Goal: Task Accomplishment & Management: Complete application form

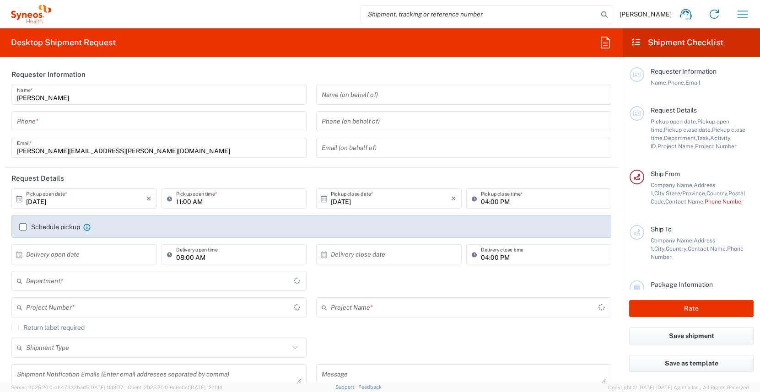
type input "[US_STATE]"
type input "[GEOGRAPHIC_DATA]"
type input "3190"
type input "[PERSON_NAME] Rsrch Grp ([GEOGRAPHIC_DATA]) In"
click at [85, 124] on input "tel" at bounding box center [159, 121] width 284 height 16
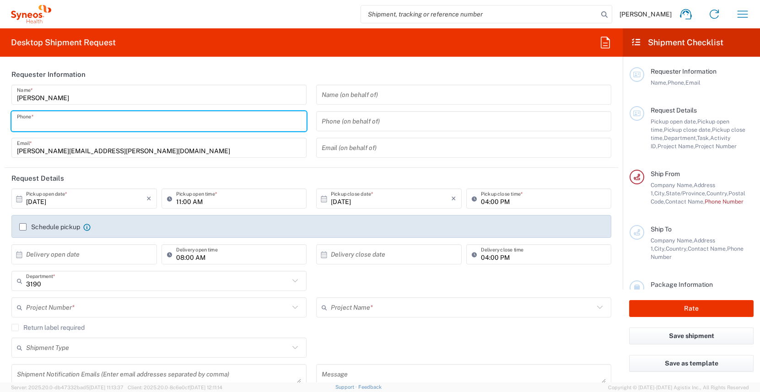
type input "3035422228"
type input "Suite 111"
type input "3035422228"
type input "Tara Sattler"
type input "600 S Taylor Avenue"
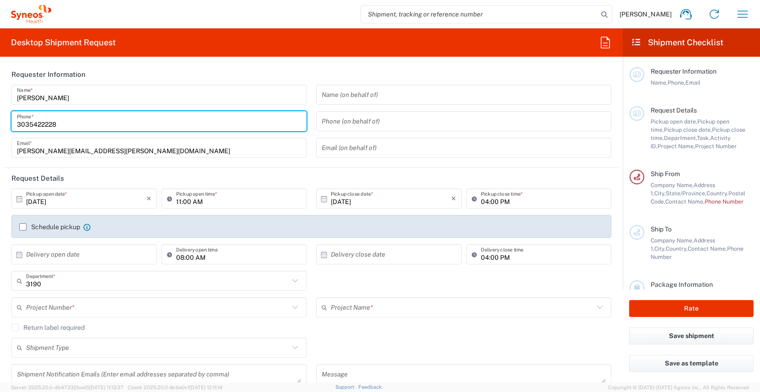
type input "Suite 111"
type input "St Louis"
type input "[GEOGRAPHIC_DATA]"
type input "63110"
type input "3035422228"
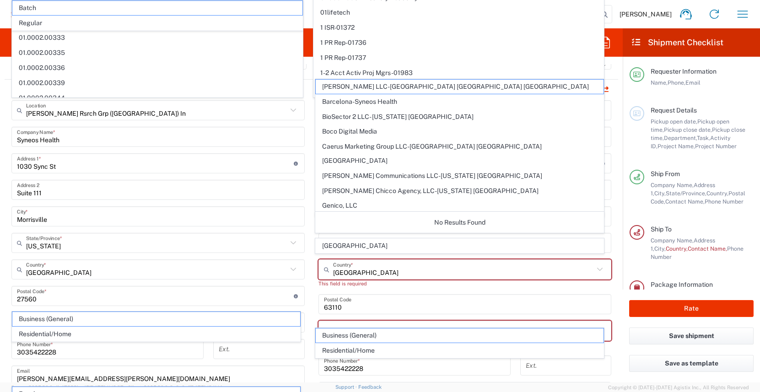
scroll to position [372, 0]
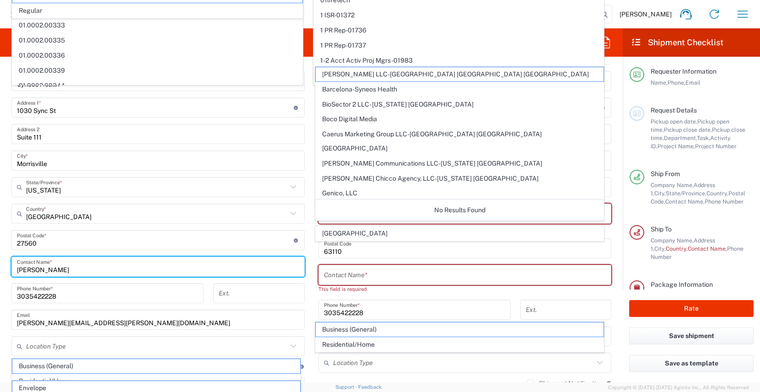
drag, startPoint x: 72, startPoint y: 271, endPoint x: -32, endPoint y: 269, distance: 103.9
click at [0, 269] on html "James Smith Home Shipment estimator Shipment tracking Desktop shipment request …" at bounding box center [380, 196] width 760 height 392
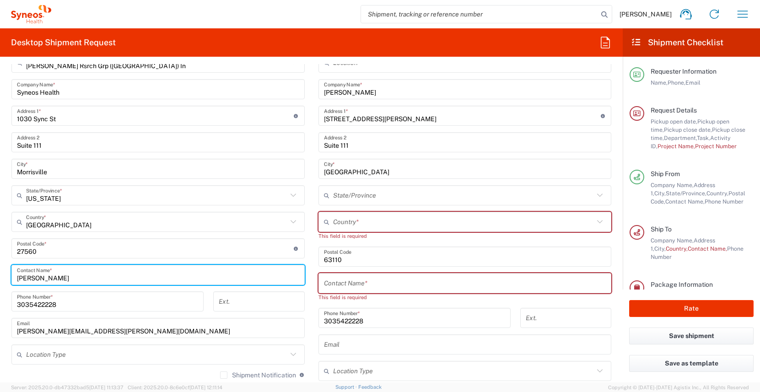
scroll to position [380, 0]
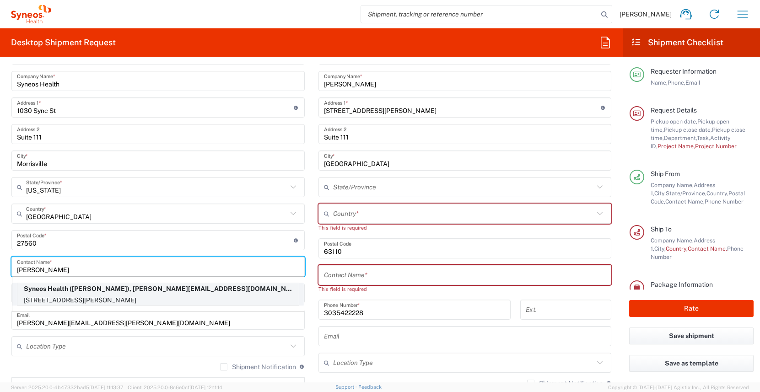
type input "Yen Lee"
click at [123, 295] on p "12040 Place Cleophas-Soucy, Montreal, QC, H3M 1H9, CA" at bounding box center [157, 300] width 281 height 11
type input "12040 Place Cleophas-Soucy"
type input "Montreal"
type input "[GEOGRAPHIC_DATA]"
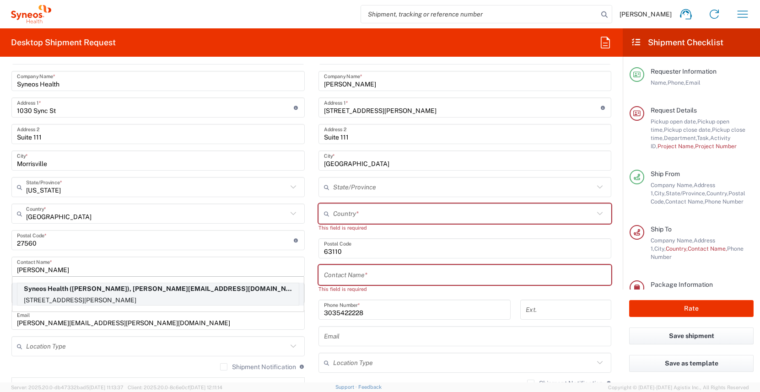
type input "H3M 1H9"
type input "Yen Lee Siah"
type input "4389268860"
type input "yenlee.siah@illingworthresearch.com"
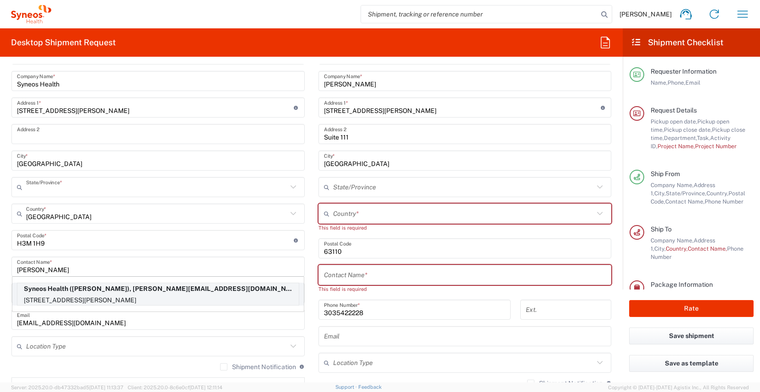
type input "[GEOGRAPHIC_DATA]"
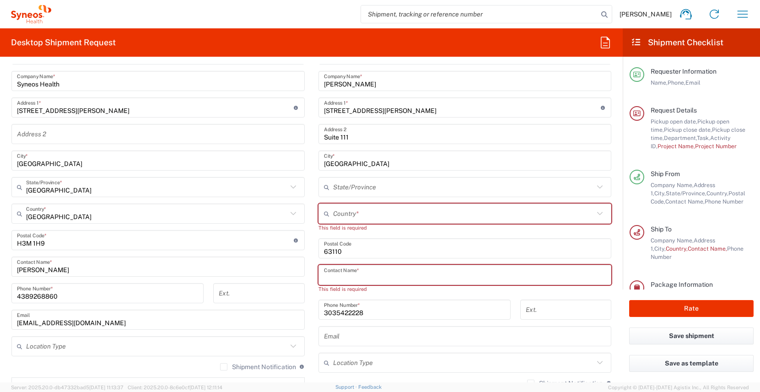
click at [373, 274] on input "text" at bounding box center [465, 275] width 282 height 16
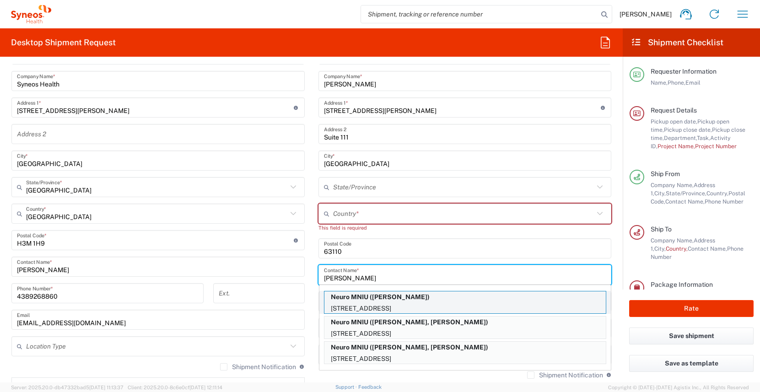
type input "sabrina"
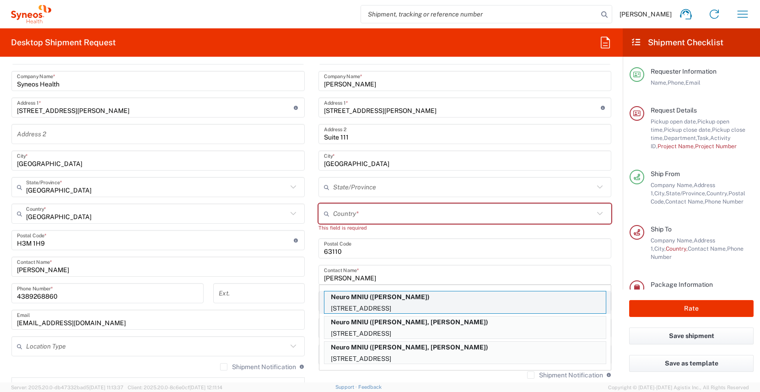
click at [442, 306] on p "3801 University Street, Montreal, QC, H3A 2B4, CA" at bounding box center [464, 308] width 281 height 11
type input "Neuro MNIU"
type input "3801 University Street"
type input "Montreal"
type input "[GEOGRAPHIC_DATA]"
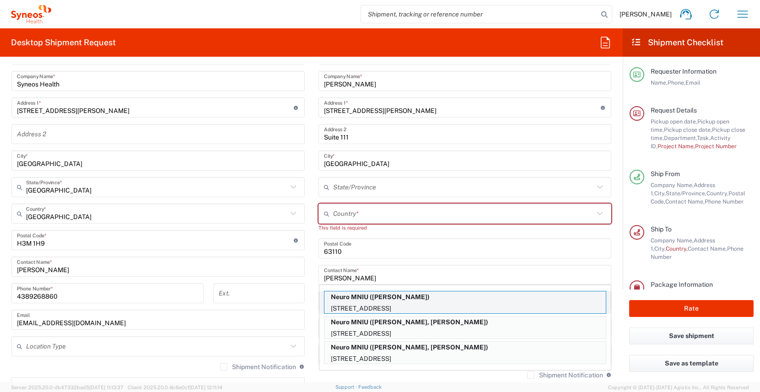
type input "H3A 2B4"
type input "Sabrina Yusuf"
type input "514 396 1949"
type input "[GEOGRAPHIC_DATA]"
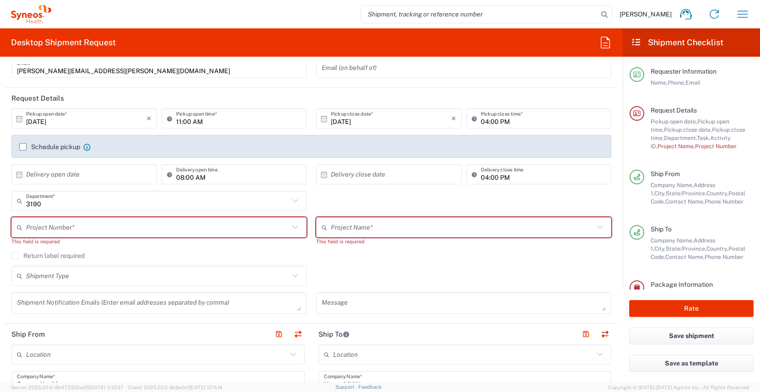
scroll to position [80, 0]
click at [68, 231] on input "text" at bounding box center [157, 228] width 263 height 16
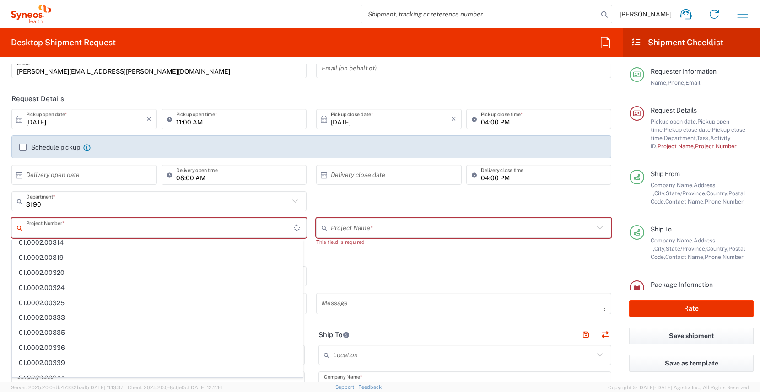
scroll to position [0, 0]
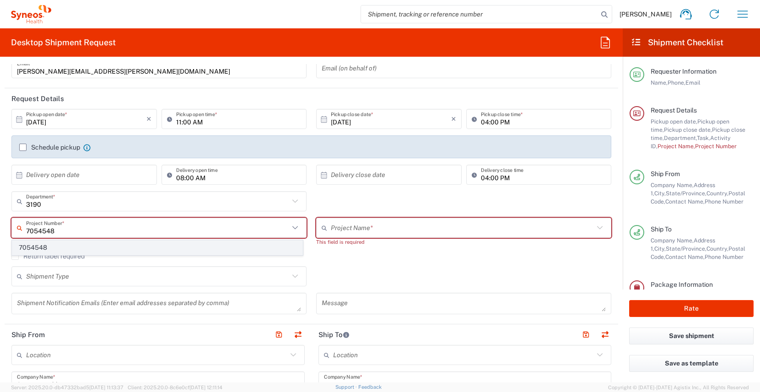
type input "7054548"
click at [67, 247] on span "7054548" at bounding box center [157, 248] width 290 height 14
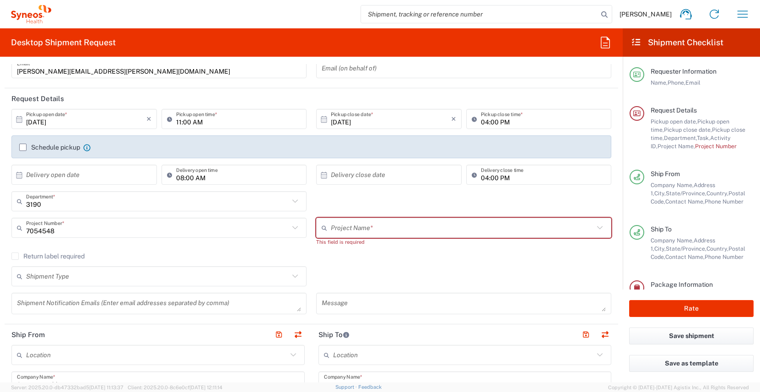
type input "802-[DATE]-003"
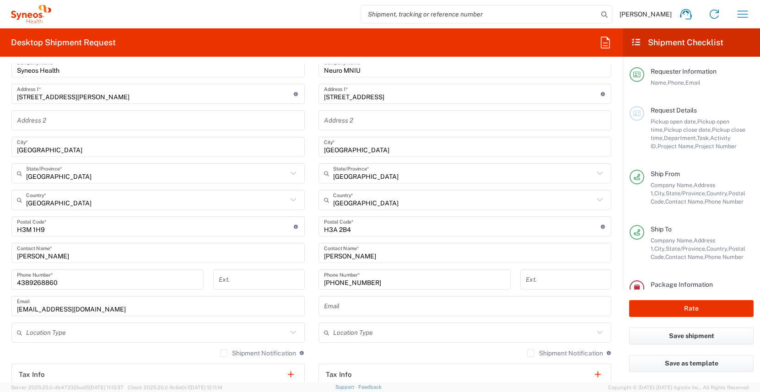
scroll to position [390, 0]
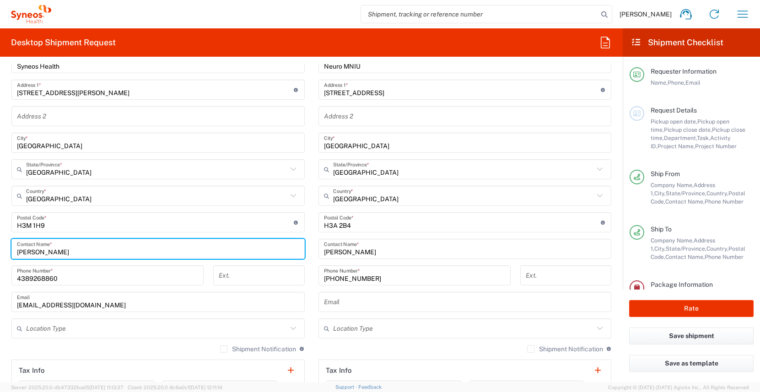
drag, startPoint x: 61, startPoint y: 253, endPoint x: -22, endPoint y: 248, distance: 83.4
click at [0, 248] on html "James Smith Home Shipment estimator Shipment tracking Desktop shipment request …" at bounding box center [380, 196] width 760 height 392
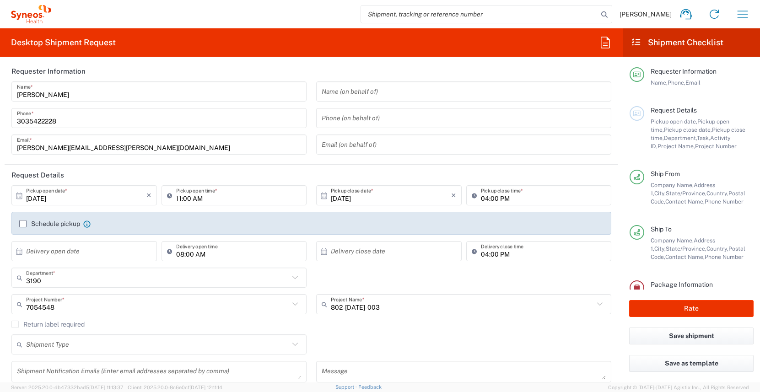
scroll to position [0, 0]
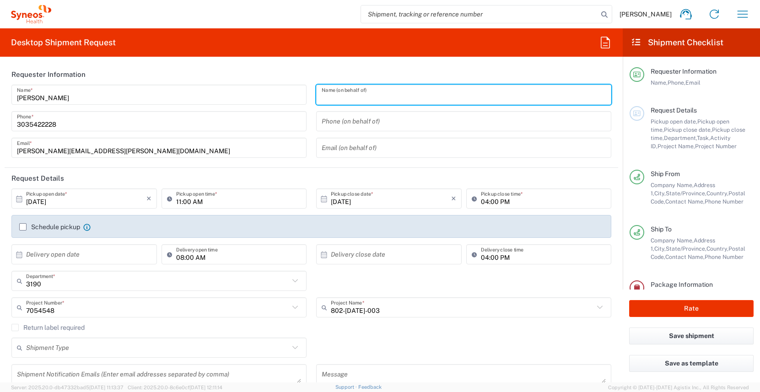
click at [339, 97] on input "text" at bounding box center [464, 95] width 284 height 16
paste input "Yen Lee Siah"
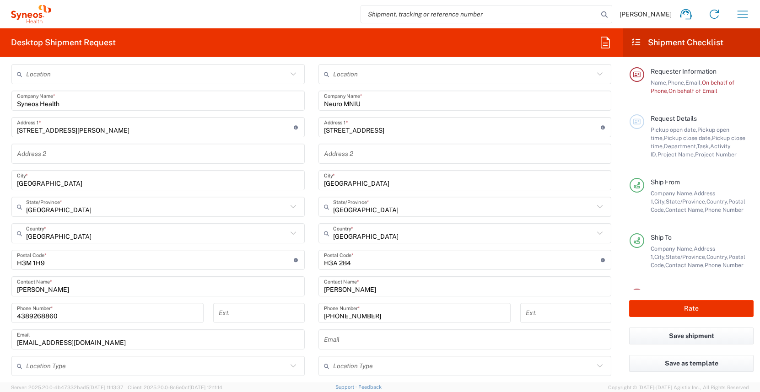
scroll to position [397, 0]
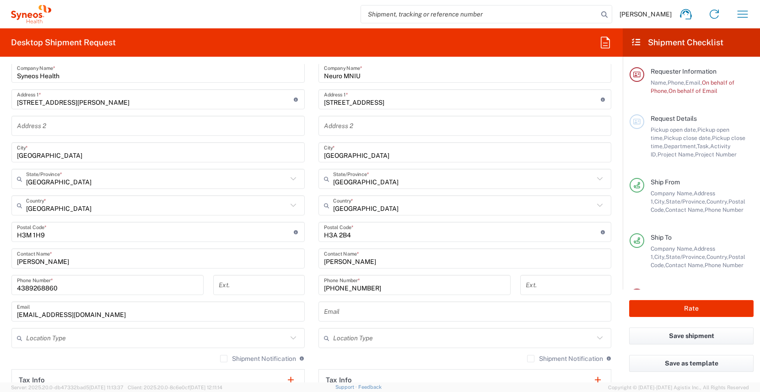
type input "Yen Lee Siah"
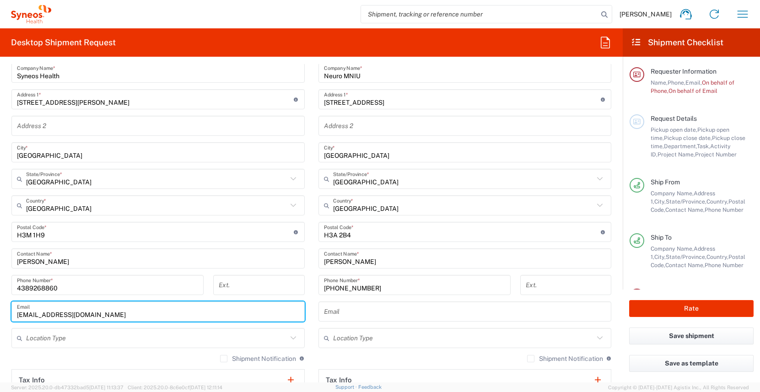
drag, startPoint x: 133, startPoint y: 313, endPoint x: -4, endPoint y: 314, distance: 136.8
click at [0, 314] on html "James Smith Home Shipment estimator Shipment tracking Desktop shipment request …" at bounding box center [380, 196] width 760 height 392
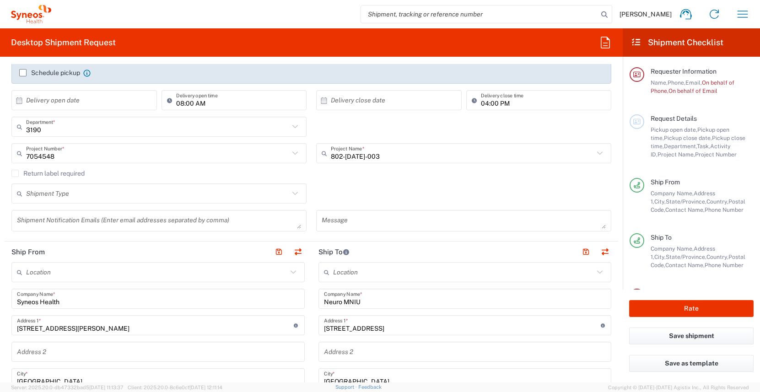
scroll to position [0, 0]
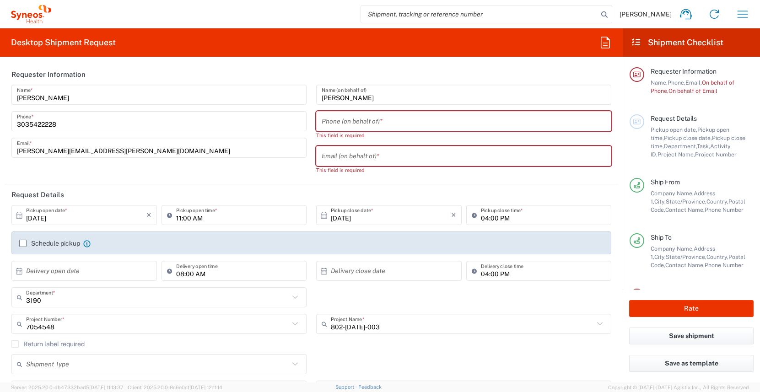
click at [346, 156] on input "text" at bounding box center [464, 156] width 284 height 16
paste input "yenlee.siah@illingworthresearch.com"
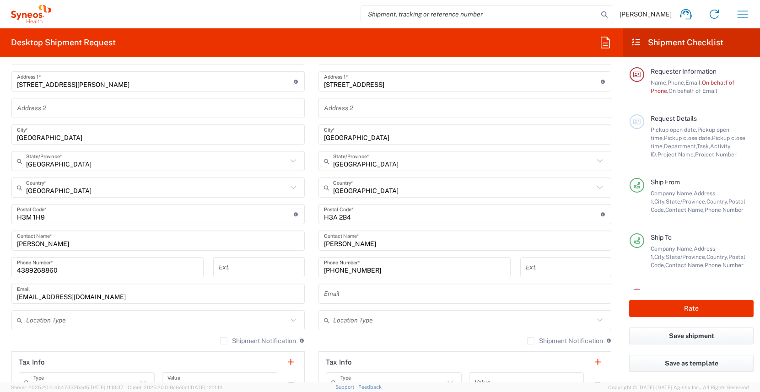
scroll to position [411, 0]
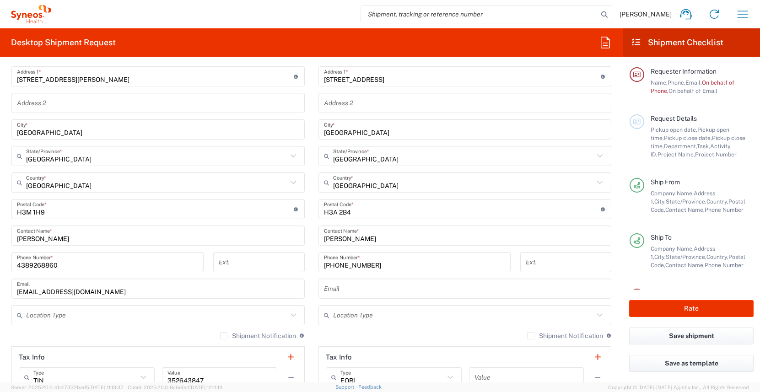
type input "yenlee.siah@illingworthresearch.com"
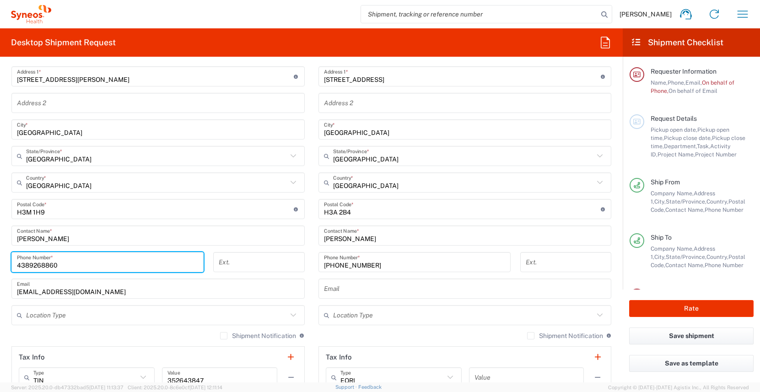
drag, startPoint x: 59, startPoint y: 265, endPoint x: -19, endPoint y: 265, distance: 78.2
click at [0, 265] on html "James Smith Home Shipment estimator Shipment tracking Desktop shipment request …" at bounding box center [380, 196] width 760 height 392
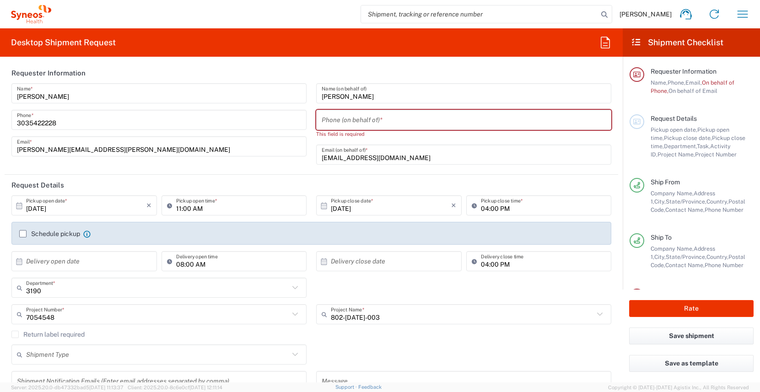
scroll to position [0, 0]
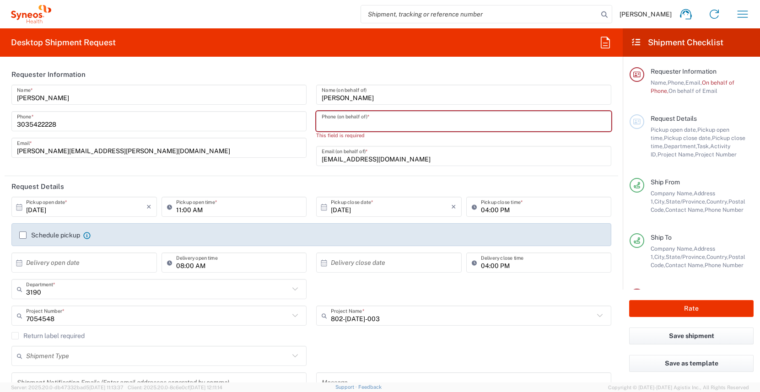
click at [338, 121] on input "tel" at bounding box center [464, 121] width 284 height 16
paste input "4389268860"
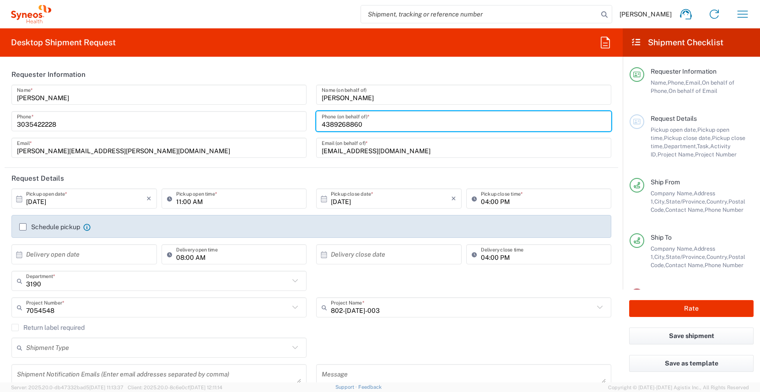
type input "4389268860"
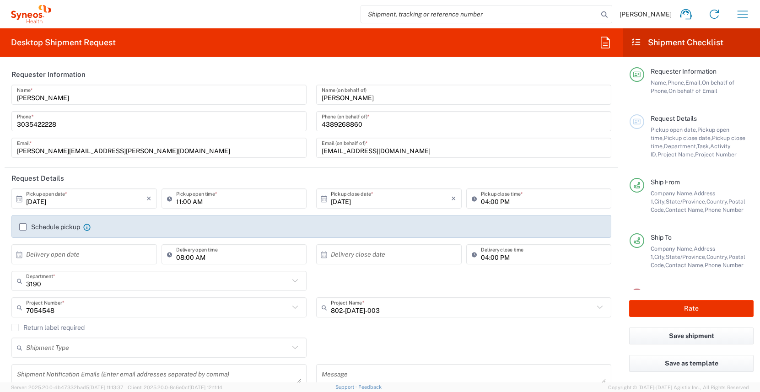
click at [445, 284] on div "3190 Department * 3190 3000 3100 3109 3110 3111 3112 3125 3130 3135 3136 3150 3…" at bounding box center [311, 284] width 609 height 27
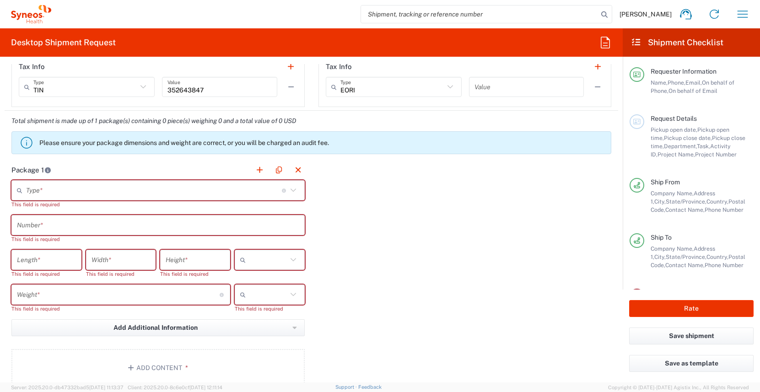
scroll to position [704, 0]
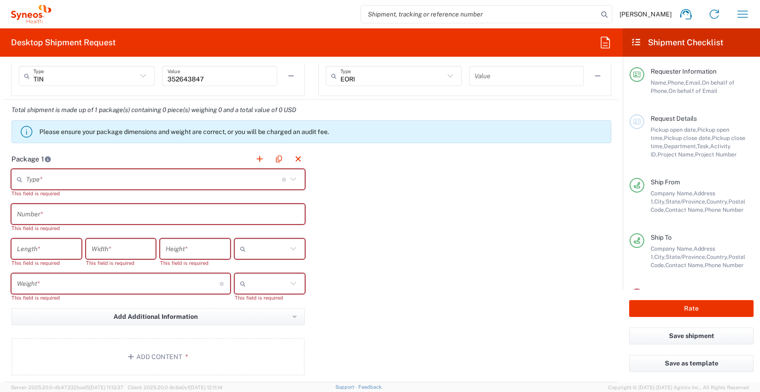
click at [180, 182] on input "text" at bounding box center [154, 180] width 256 height 16
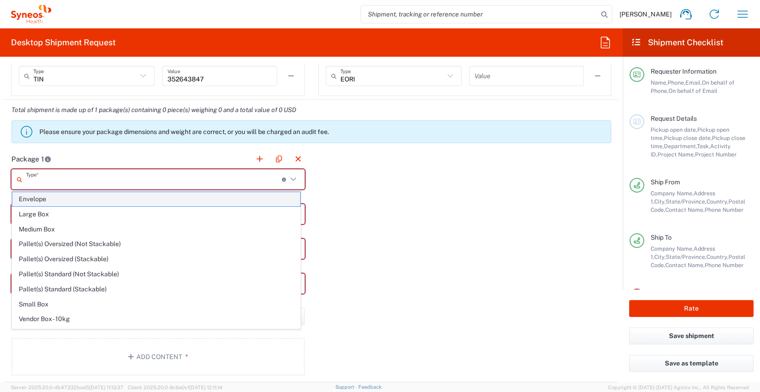
click at [85, 201] on span "Envelope" at bounding box center [156, 199] width 288 height 14
type input "Envelope"
type input "1"
type input "9.5"
type input "12.5"
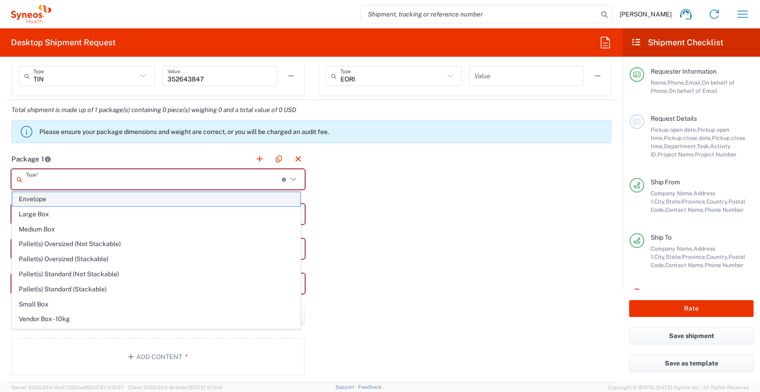
type input "0.25"
type input "in"
type input "0.45"
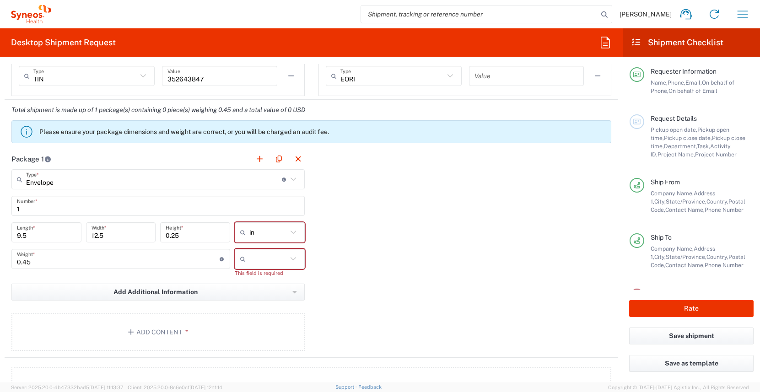
click at [241, 263] on icon at bounding box center [244, 259] width 9 height 15
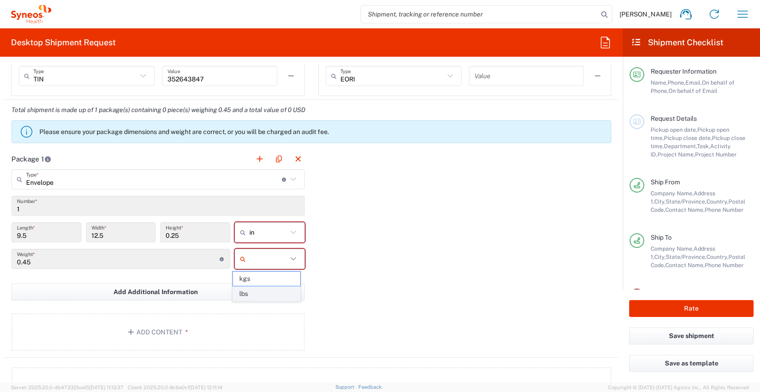
click at [255, 292] on span "lbs" at bounding box center [266, 294] width 67 height 14
type input "lbs"
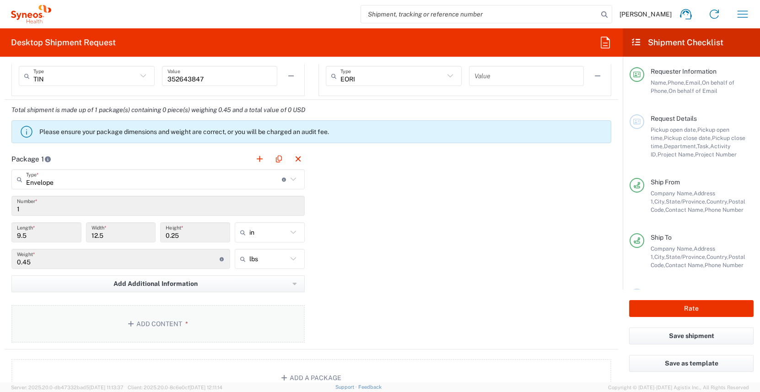
click at [188, 328] on button "Add Content *" at bounding box center [157, 324] width 293 height 38
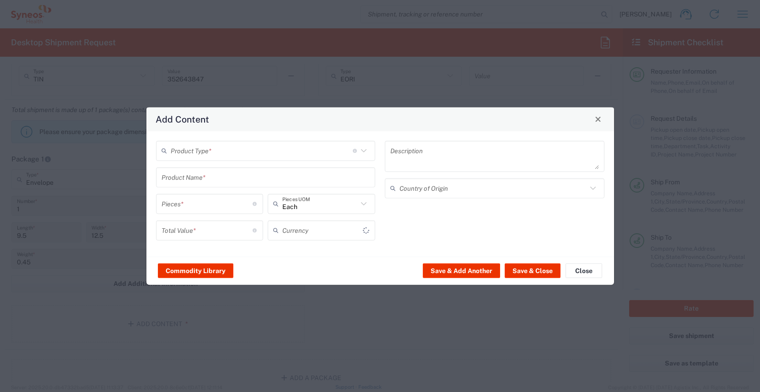
type input "US Dollar"
click at [204, 151] on input "text" at bounding box center [262, 151] width 182 height 16
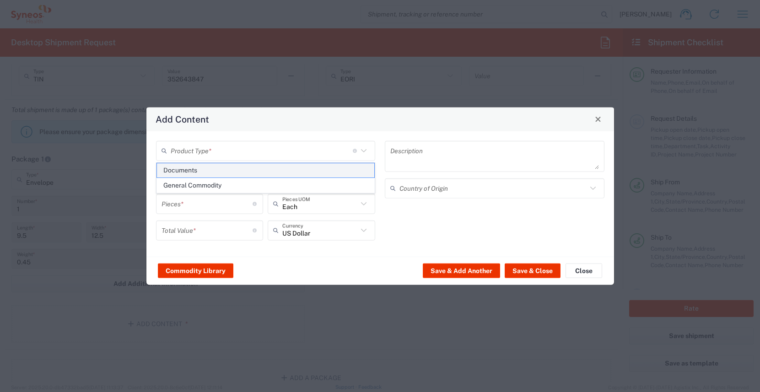
click at [201, 171] on span "Documents" at bounding box center [266, 170] width 218 height 14
type input "Documents"
type input "1"
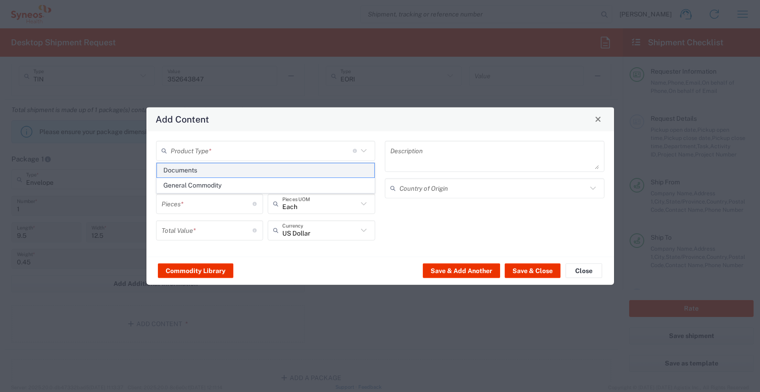
type textarea "Documents"
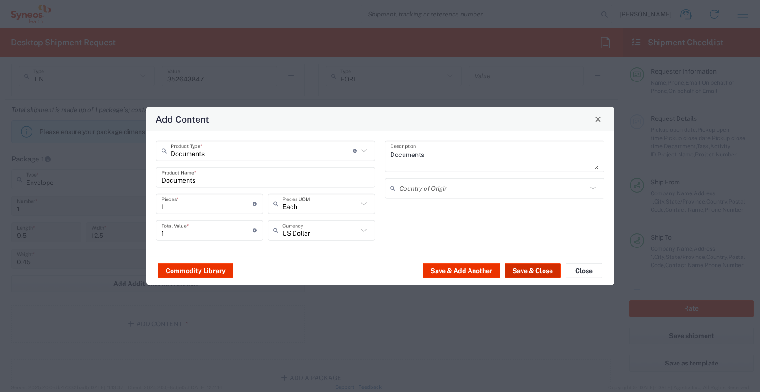
click at [527, 274] on button "Save & Close" at bounding box center [533, 270] width 56 height 15
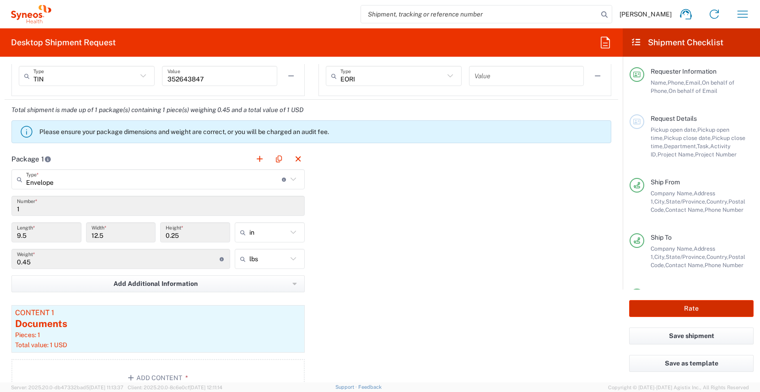
click at [684, 307] on button "Rate" at bounding box center [691, 308] width 124 height 17
type input "7054548"
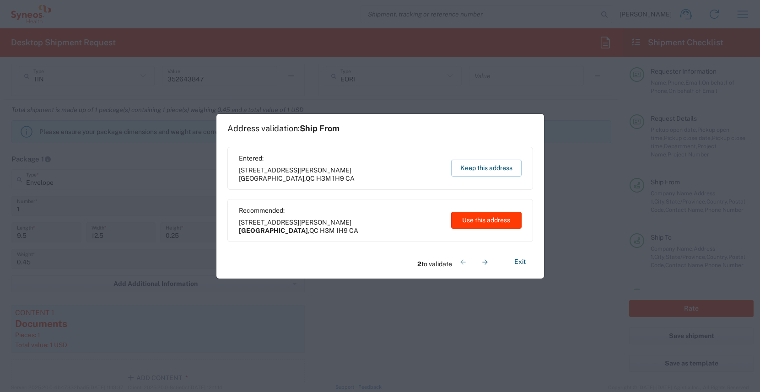
click at [497, 224] on button "Use this address" at bounding box center [486, 220] width 70 height 17
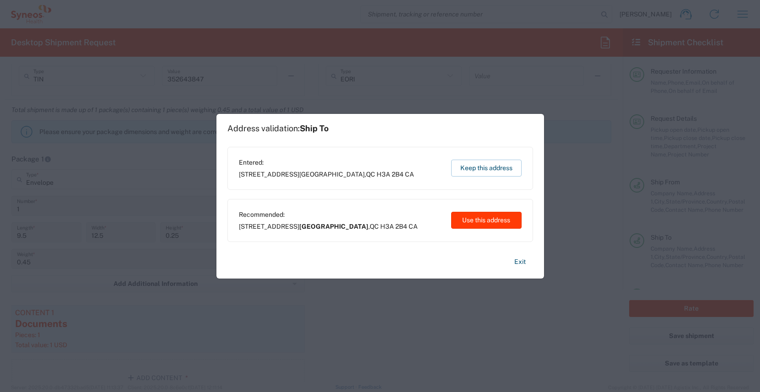
click at [497, 224] on button "Use this address" at bounding box center [486, 220] width 70 height 17
type input "Montréal"
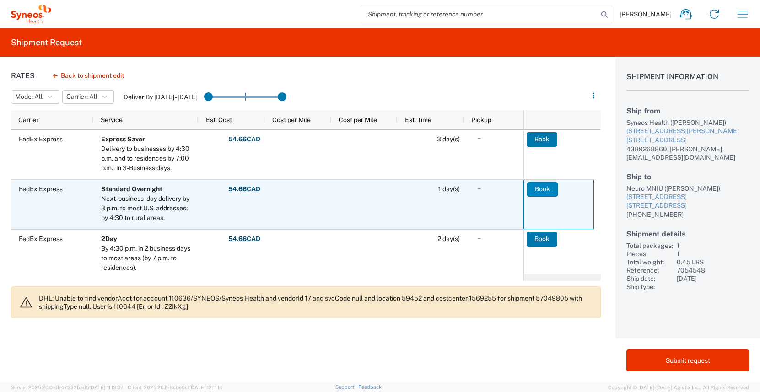
click at [542, 191] on button "Book" at bounding box center [542, 189] width 31 height 15
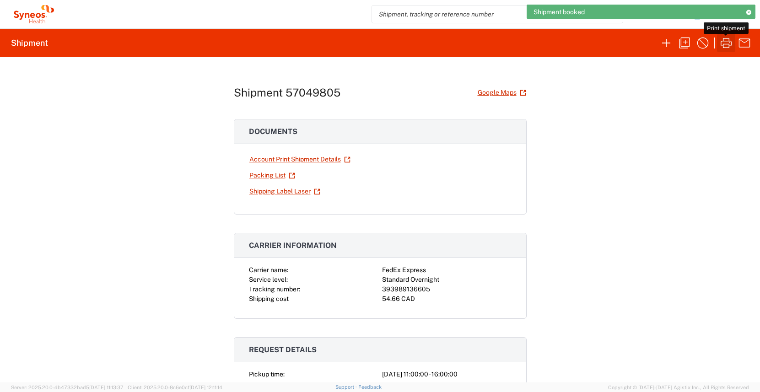
click at [724, 43] on icon "button" at bounding box center [726, 43] width 15 height 15
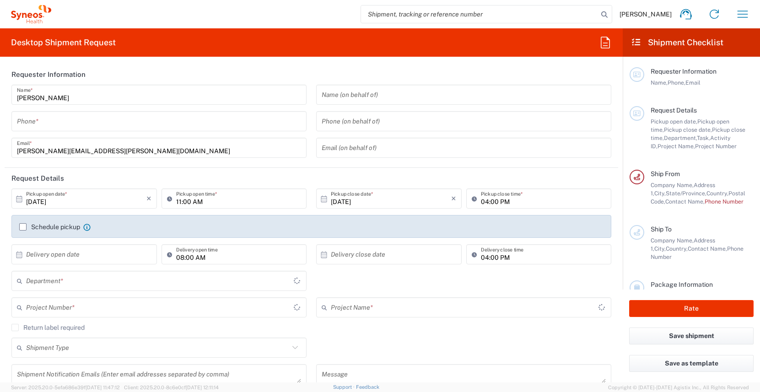
type input "[US_STATE]"
type input "[GEOGRAPHIC_DATA]"
type input "3190"
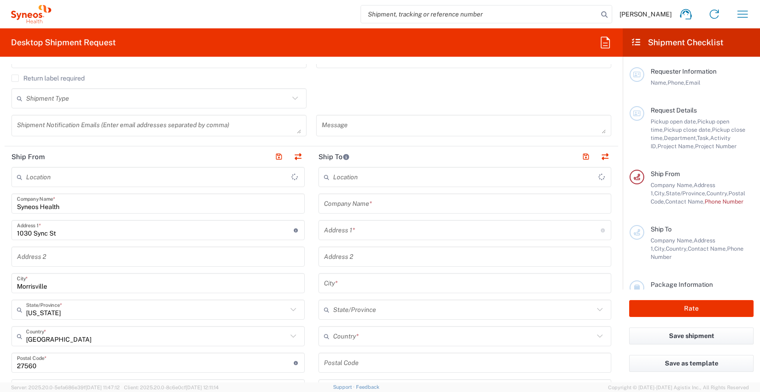
scroll to position [401, 0]
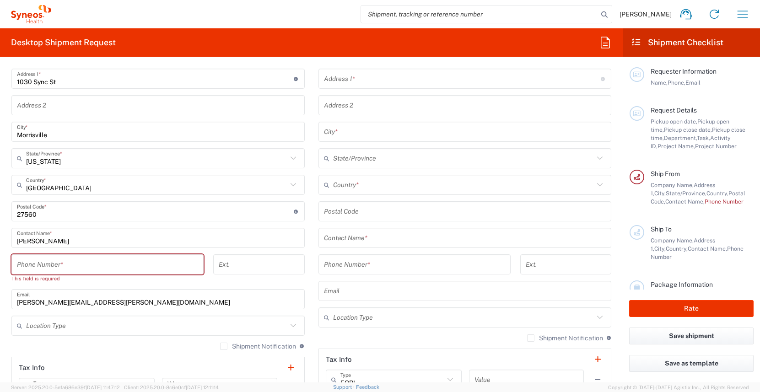
type input "[PERSON_NAME] Rsrch Grp ([GEOGRAPHIC_DATA]) In"
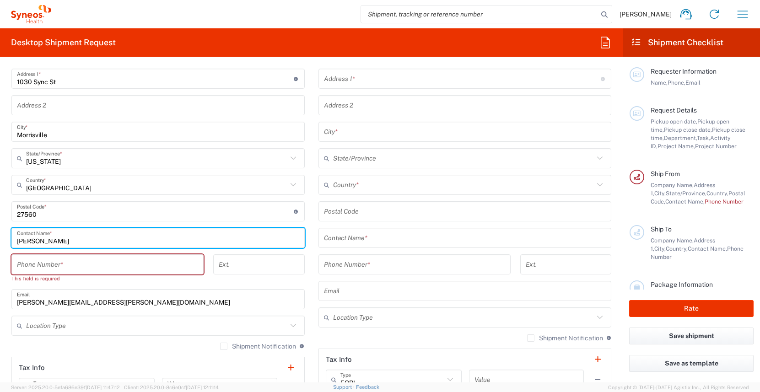
drag, startPoint x: 63, startPoint y: 242, endPoint x: -16, endPoint y: 233, distance: 79.2
click at [0, 233] on html "[PERSON_NAME] Home Shipment estimator Shipment tracking Desktop shipment reques…" at bounding box center [380, 196] width 760 height 392
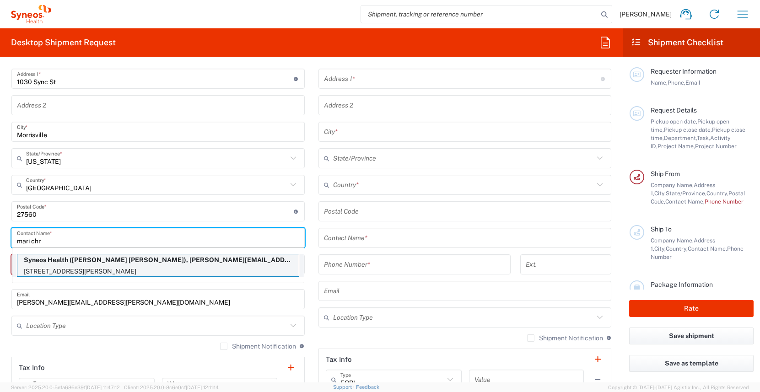
type input "mari chr"
click at [61, 269] on p "[STREET_ADDRESS][PERSON_NAME]" at bounding box center [157, 271] width 281 height 11
type input "[STREET_ADDRESS][PERSON_NAME]"
type input "[GEOGRAPHIC_DATA]"
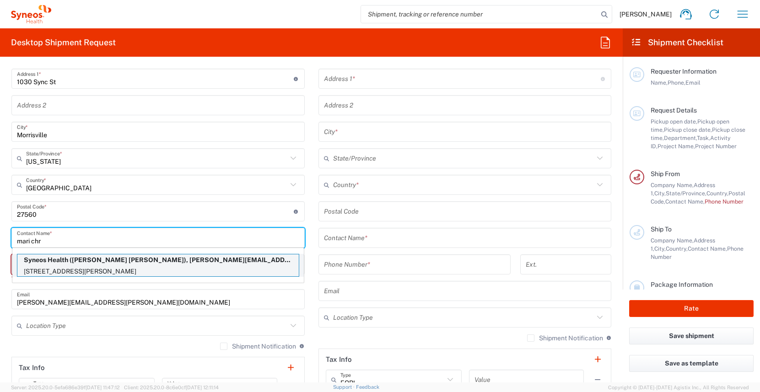
type input "V7K 2C8"
type input "[PERSON_NAME] [PERSON_NAME]"
type input "6043396700"
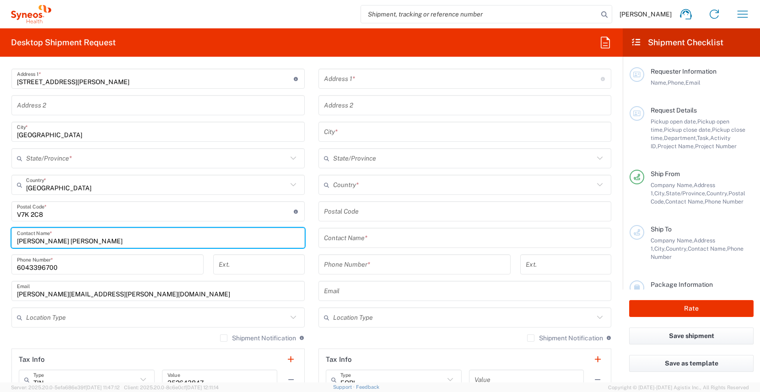
type input "[GEOGRAPHIC_DATA]"
click at [369, 240] on input "text" at bounding box center [465, 238] width 282 height 16
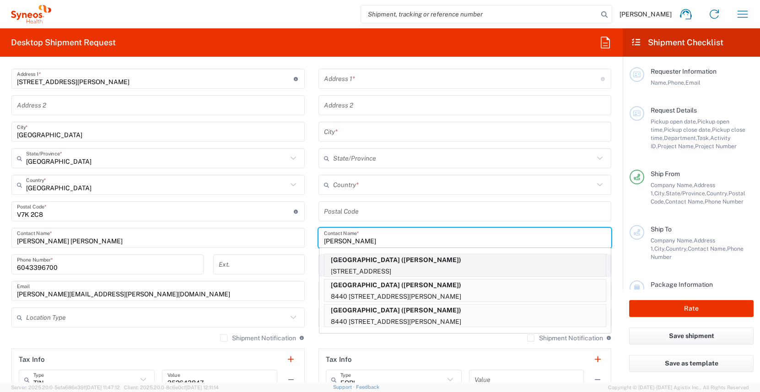
type input "[PERSON_NAME]"
click at [404, 271] on p "[STREET_ADDRESS]" at bounding box center [464, 271] width 281 height 11
type input "[GEOGRAPHIC_DATA]"
type input "8440 [STREET_ADDRESS]"
type input "[GEOGRAPHIC_DATA]"
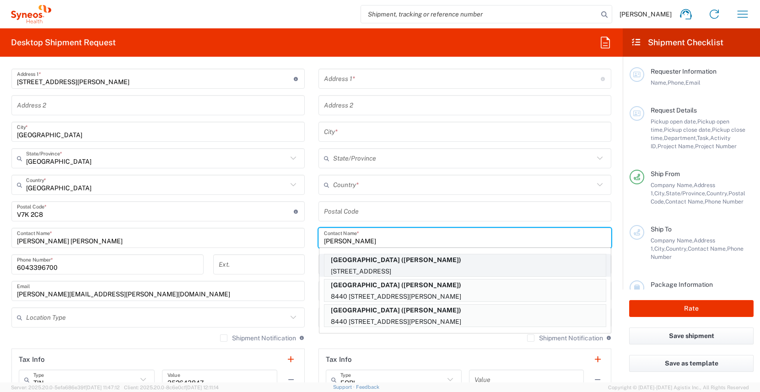
type input "[GEOGRAPHIC_DATA]"
type input "T6G2R3"
type input "[PERSON_NAME]"
type input "7804076952"
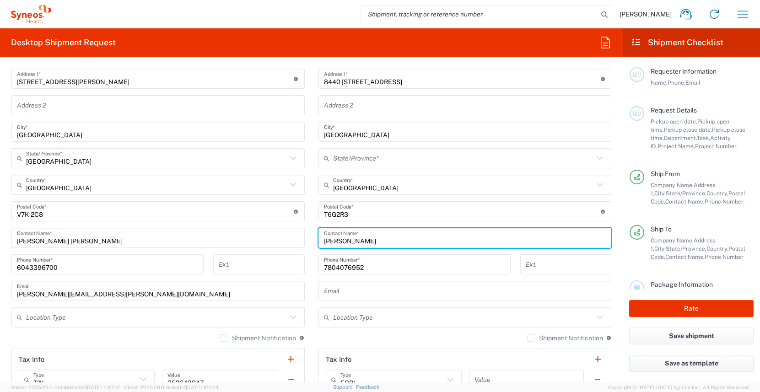
type input "[GEOGRAPHIC_DATA]"
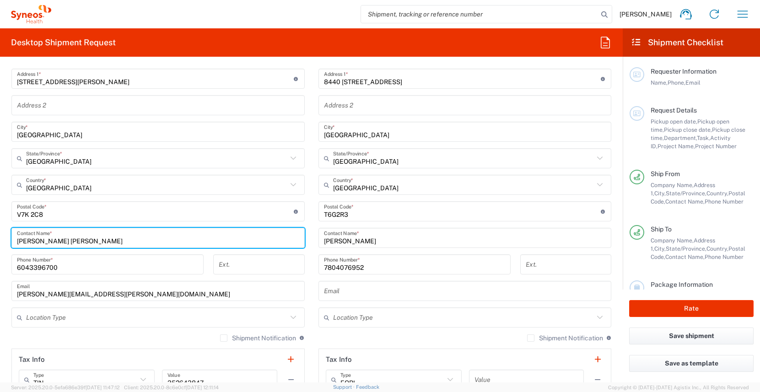
drag, startPoint x: 89, startPoint y: 243, endPoint x: 24, endPoint y: 235, distance: 65.5
click at [24, 235] on input "[PERSON_NAME] [PERSON_NAME]" at bounding box center [158, 238] width 282 height 16
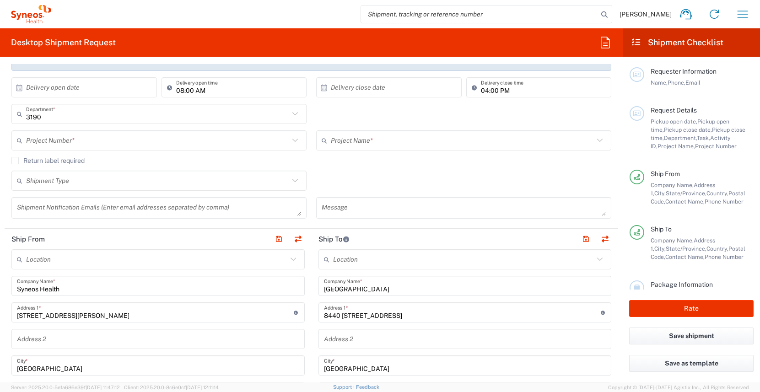
scroll to position [0, 0]
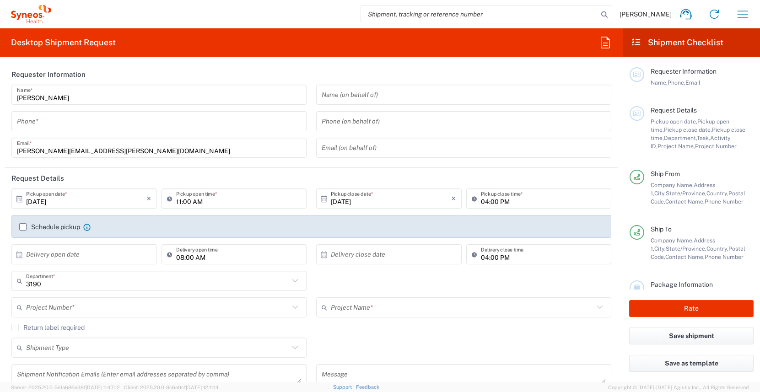
click at [360, 99] on input "text" at bounding box center [464, 95] width 284 height 16
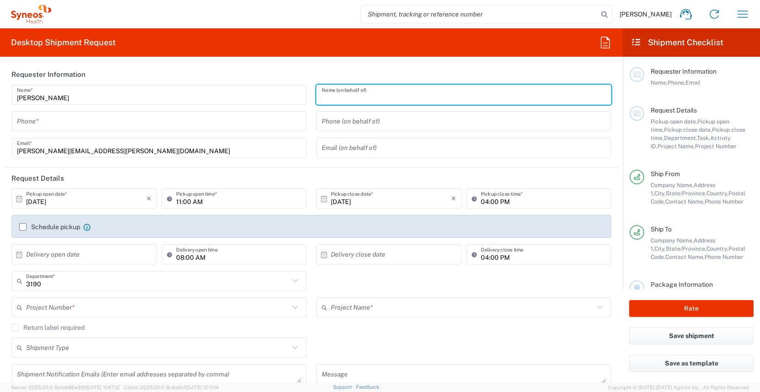
paste input "[PERSON_NAME] [PERSON_NAME]"
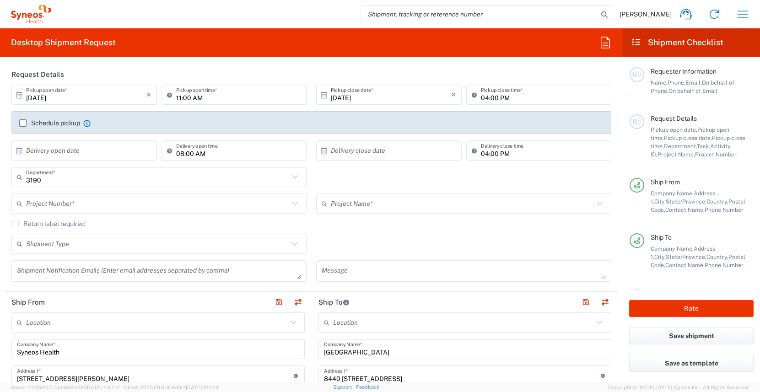
scroll to position [392, 0]
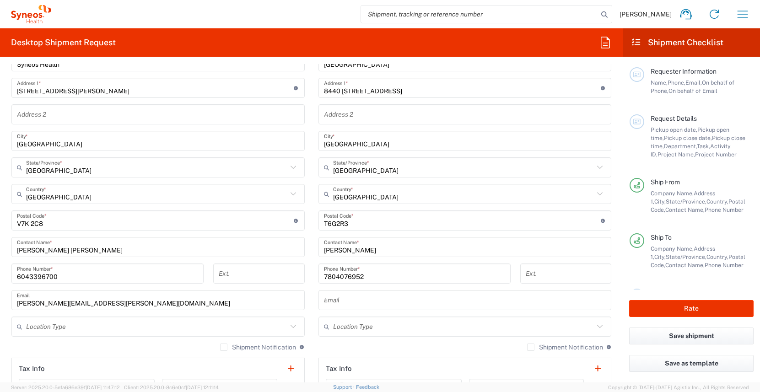
type input "[PERSON_NAME] [PERSON_NAME]"
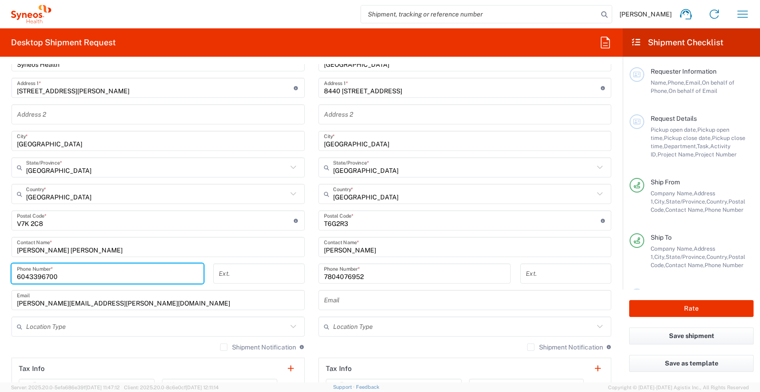
drag, startPoint x: 63, startPoint y: 279, endPoint x: -34, endPoint y: 274, distance: 97.1
click at [0, 274] on html "[PERSON_NAME] Home Shipment estimator Shipment tracking Desktop shipment reques…" at bounding box center [380, 196] width 760 height 392
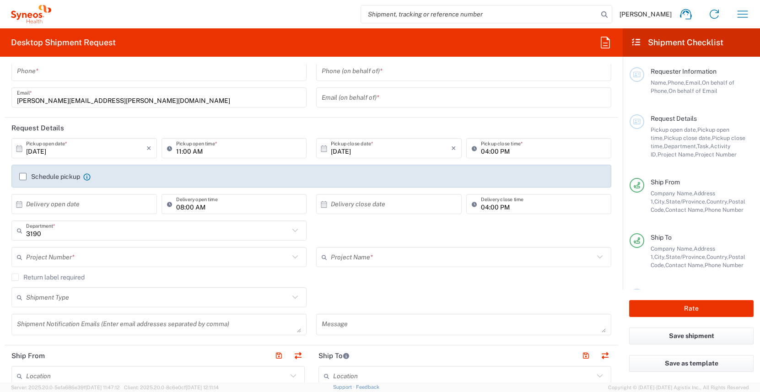
scroll to position [0, 0]
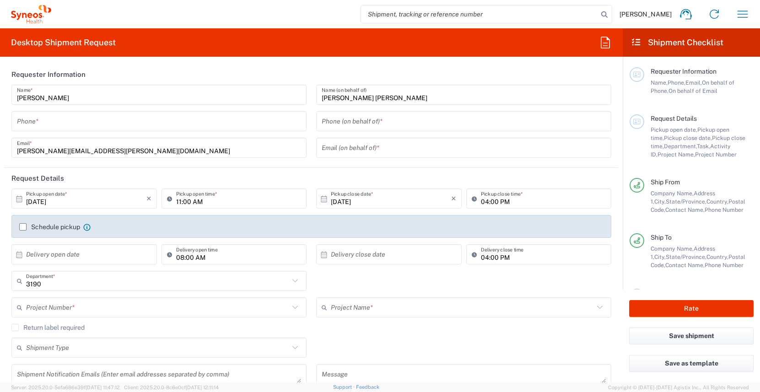
click at [343, 149] on input "text" at bounding box center [464, 148] width 284 height 16
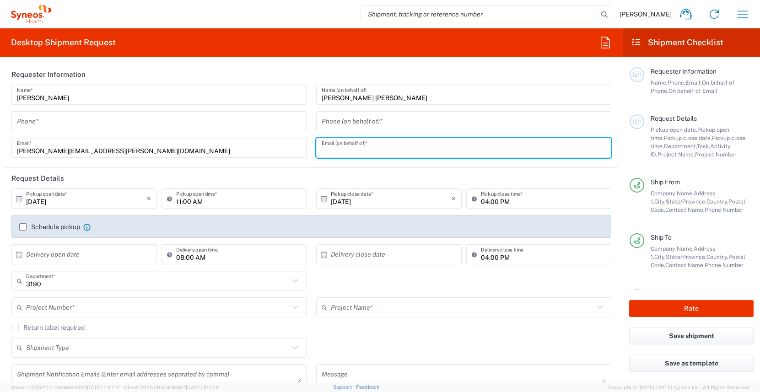
click at [340, 124] on input "tel" at bounding box center [464, 121] width 284 height 16
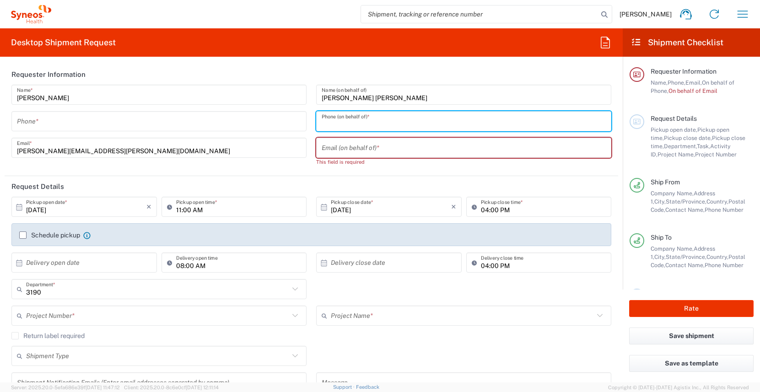
paste input "6043396700"
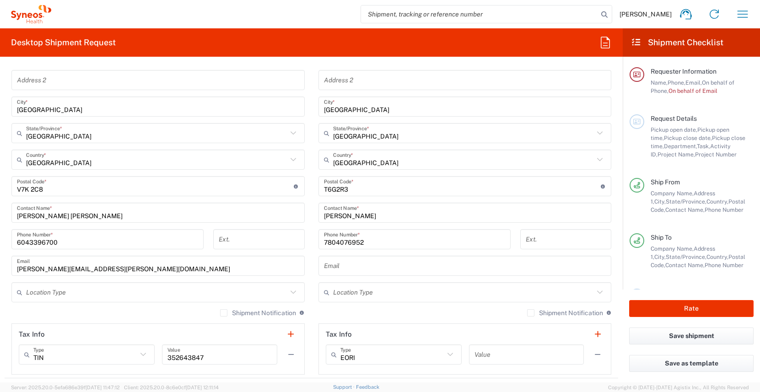
scroll to position [436, 0]
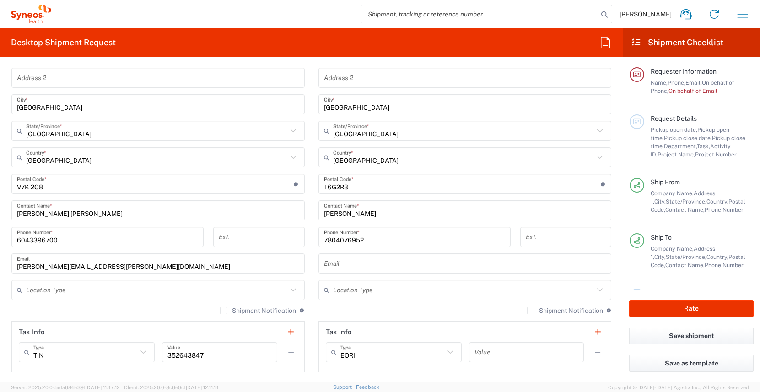
type input "6043396700"
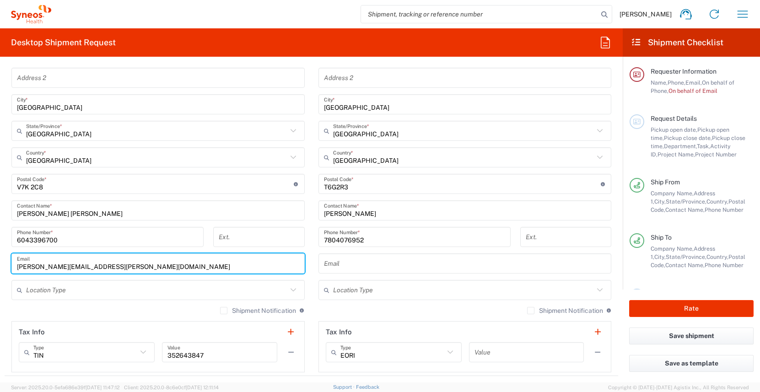
drag, startPoint x: 52, startPoint y: 265, endPoint x: -3, endPoint y: 264, distance: 55.4
click at [0, 264] on html "[PERSON_NAME] Home Shipment estimator Shipment tracking Desktop shipment reques…" at bounding box center [380, 196] width 760 height 392
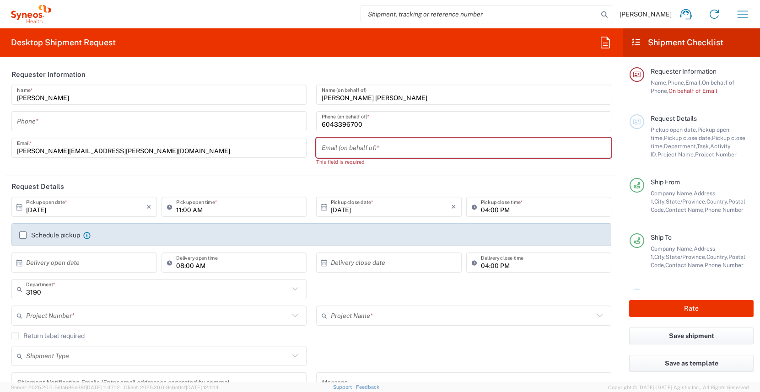
type input "[PERSON_NAME][EMAIL_ADDRESS][PERSON_NAME][DOMAIN_NAME]"
click at [343, 148] on input "text" at bounding box center [464, 148] width 284 height 16
type input "[PERSON_NAME][EMAIL_ADDRESS][PERSON_NAME][DOMAIN_NAME]"
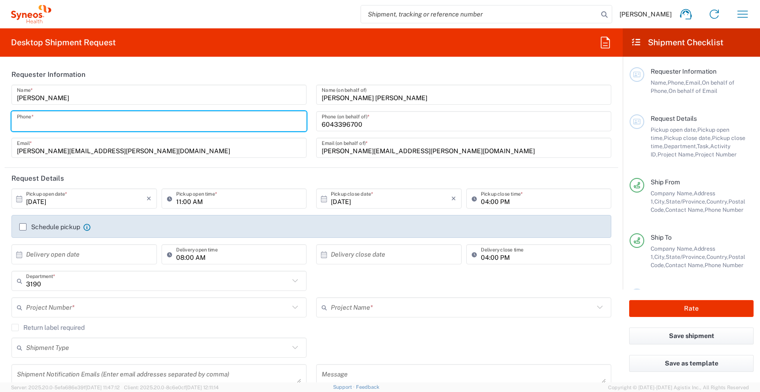
click at [135, 121] on input "tel" at bounding box center [159, 121] width 284 height 16
type input "3035422228"
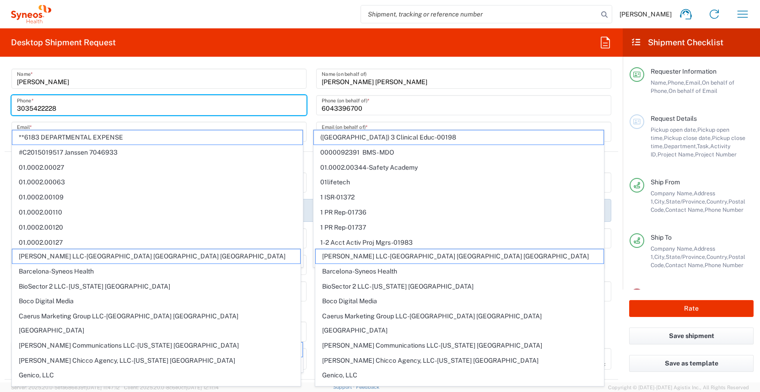
scroll to position [31, 0]
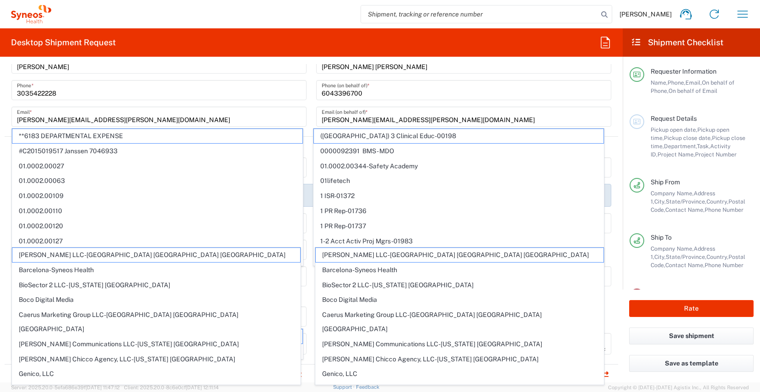
click at [312, 102] on div "[PERSON_NAME] [PERSON_NAME] Name (on behalf of) [PHONE_NUMBER] Phone (on behalf…" at bounding box center [464, 94] width 305 height 80
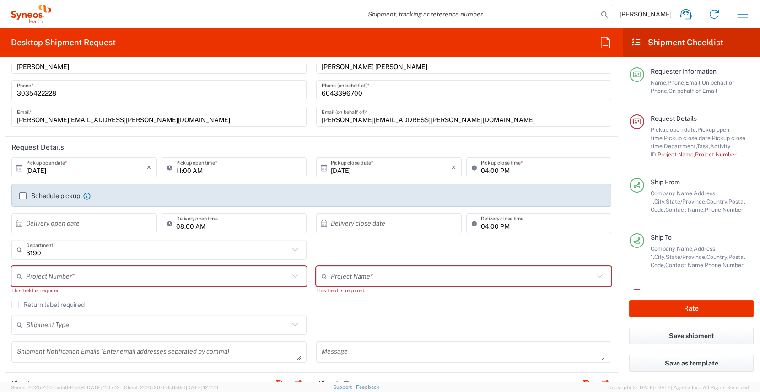
click at [58, 279] on input "text" at bounding box center [157, 277] width 263 height 16
click at [28, 277] on input "7054548" at bounding box center [157, 277] width 263 height 16
click at [133, 283] on input "7054548" at bounding box center [157, 277] width 263 height 16
type input "7054548"
click at [49, 258] on span "7054548" at bounding box center [157, 258] width 290 height 14
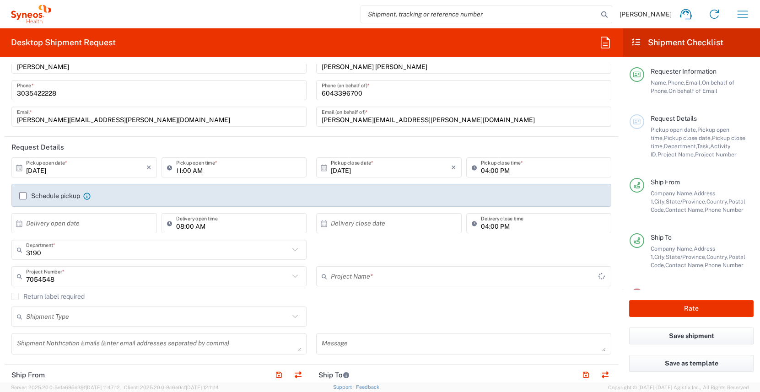
type input "802-[DATE]-003"
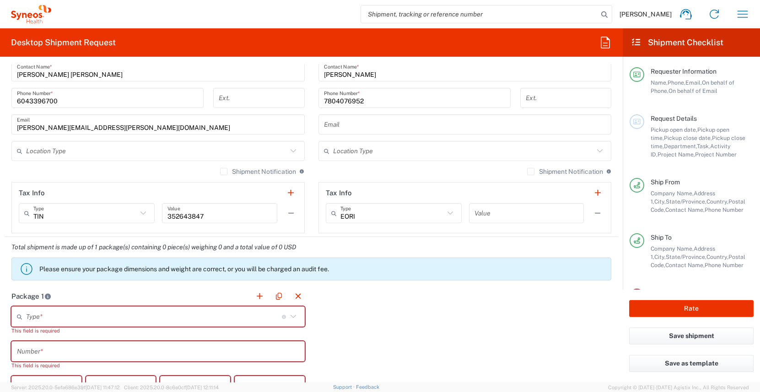
scroll to position [658, 0]
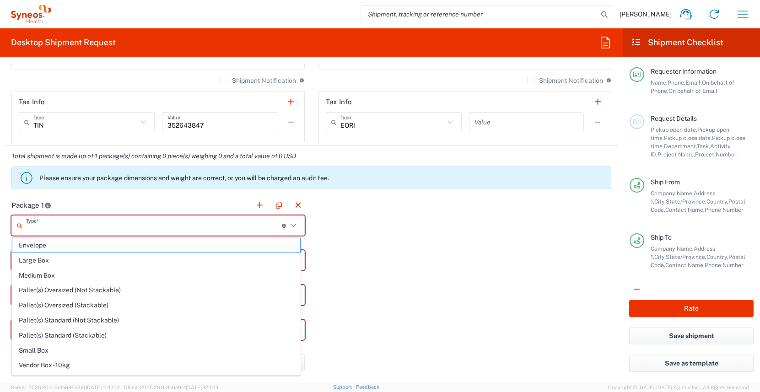
click at [177, 226] on input "text" at bounding box center [154, 226] width 256 height 16
click at [160, 244] on span "Envelope" at bounding box center [156, 245] width 288 height 14
type input "Envelope"
type input "1"
type input "9.5"
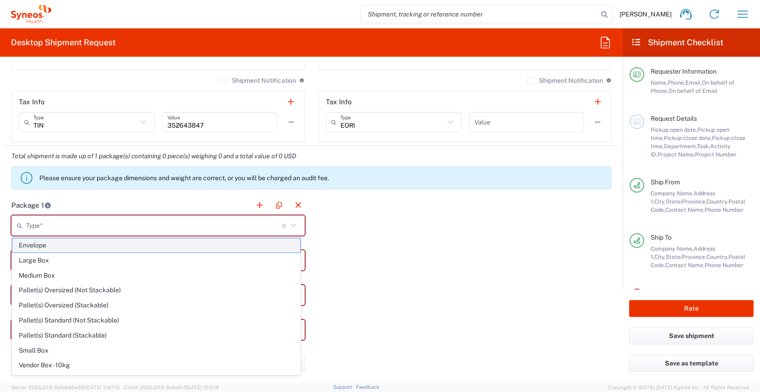
type input "12.5"
type input "0.25"
type input "in"
type input "0.45"
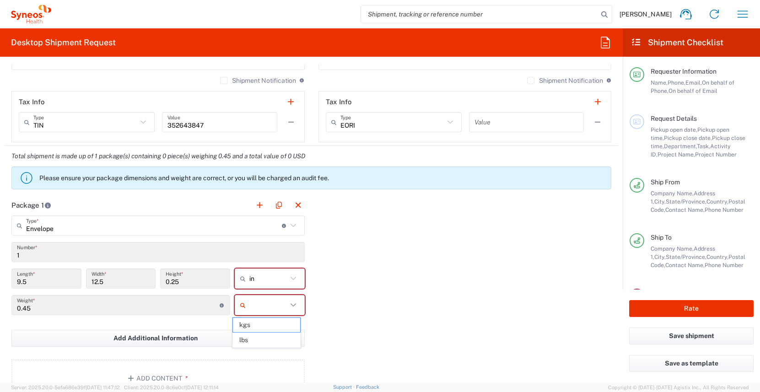
click at [263, 310] on input "text" at bounding box center [268, 305] width 38 height 15
click at [253, 346] on span "lbs" at bounding box center [266, 340] width 67 height 14
type input "lbs"
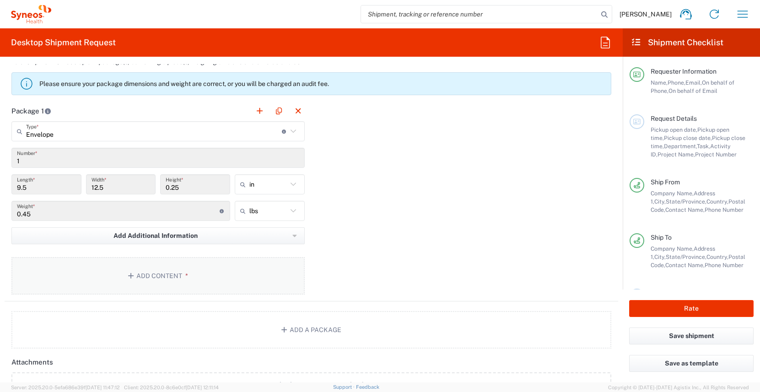
scroll to position [755, 0]
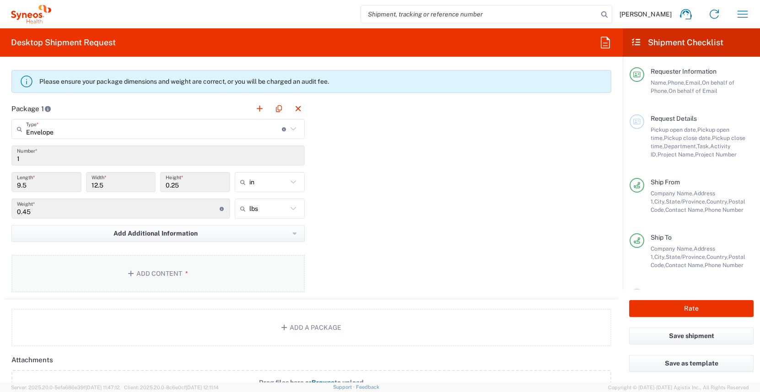
click at [203, 270] on button "Add Content *" at bounding box center [157, 274] width 293 height 38
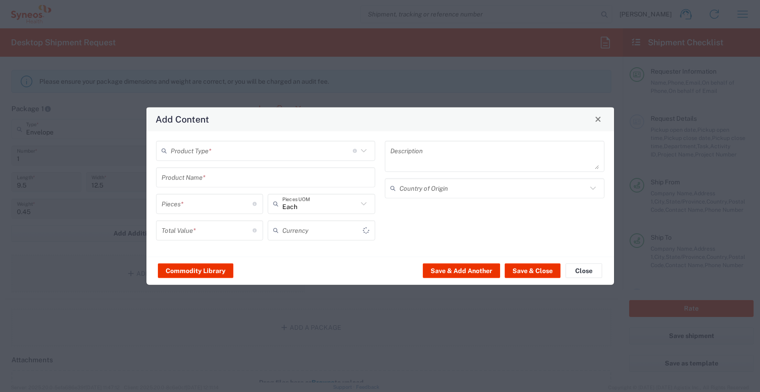
type input "US Dollar"
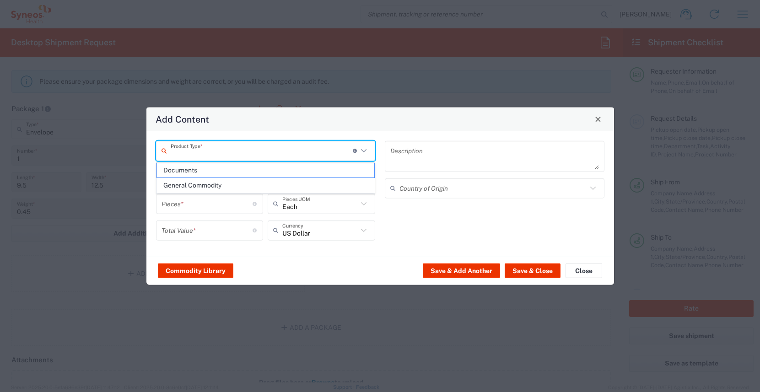
click at [187, 156] on input "text" at bounding box center [262, 151] width 182 height 16
click at [188, 169] on span "Documents" at bounding box center [266, 170] width 218 height 14
type input "Documents"
type input "1"
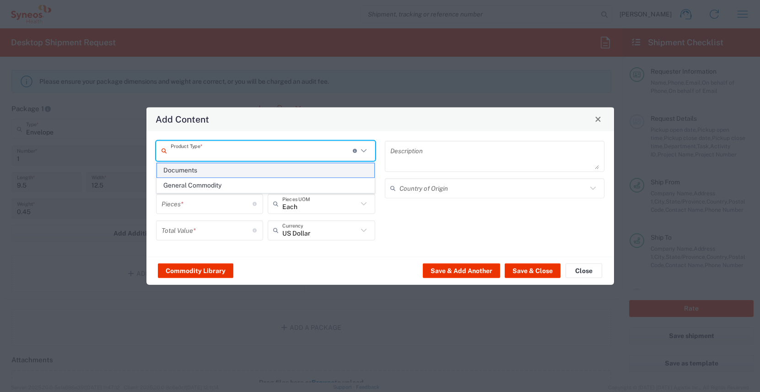
type input "1"
type textarea "Documents"
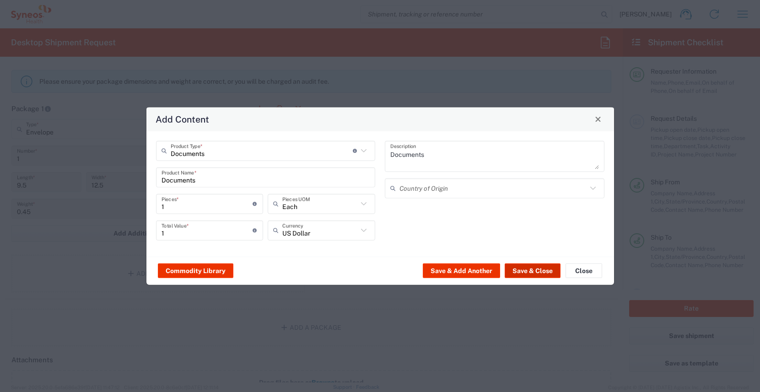
click at [521, 267] on button "Save & Close" at bounding box center [533, 270] width 56 height 15
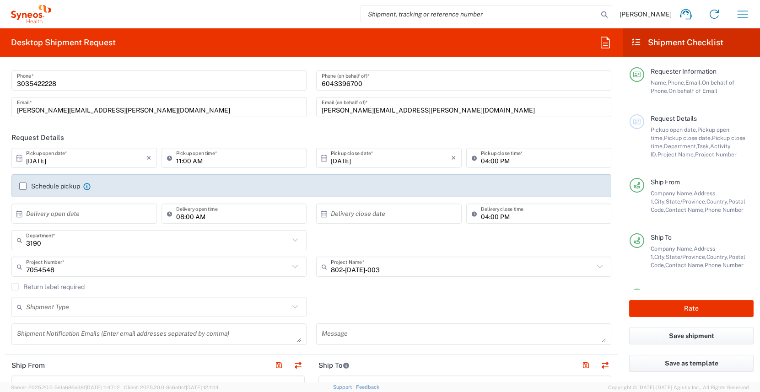
scroll to position [0, 0]
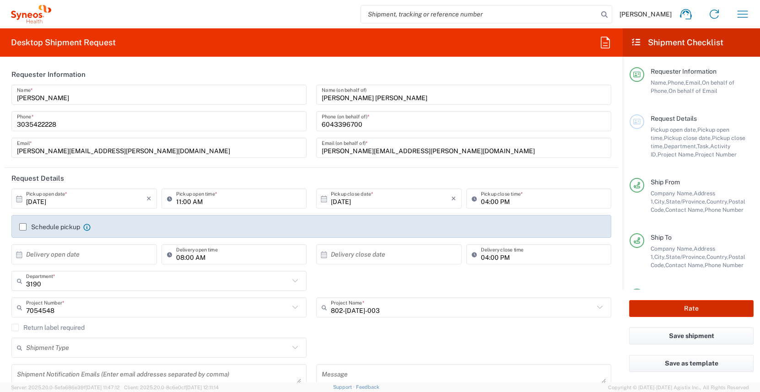
click at [692, 310] on button "Rate" at bounding box center [691, 308] width 124 height 17
type input "7054548"
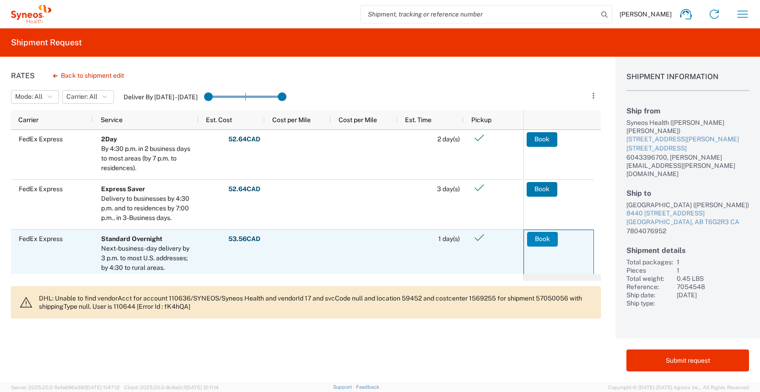
click at [539, 241] on button "Book" at bounding box center [542, 239] width 31 height 15
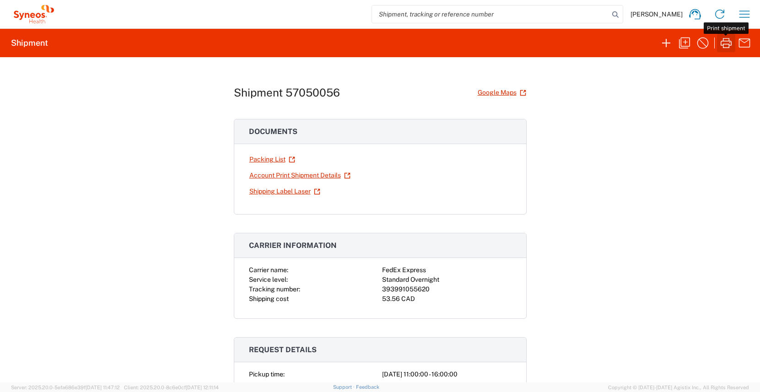
click at [726, 45] on icon "button" at bounding box center [726, 43] width 15 height 15
